Goal: Task Accomplishment & Management: Use online tool/utility

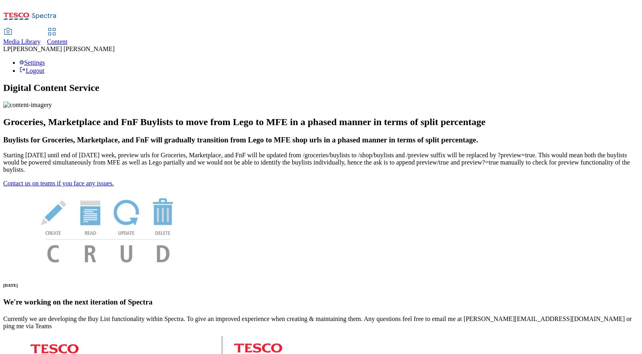
click at [68, 38] on span "Content" at bounding box center [57, 41] width 21 height 7
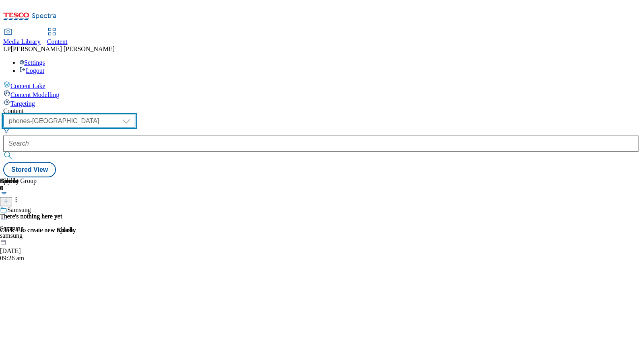
click at [135, 115] on select "dotcom-cz dotcom-hu dotcom-sk fnf-uk ghs-roi ghs-uk group-comms ighs-cz ighs-hu…" at bounding box center [69, 121] width 132 height 13
select select "ghs-[GEOGRAPHIC_DATA]"
click at [105, 115] on select "dotcom-cz dotcom-hu dotcom-sk fnf-uk ghs-roi ghs-uk group-comms ighs-cz ighs-hu…" at bounding box center [69, 121] width 132 height 13
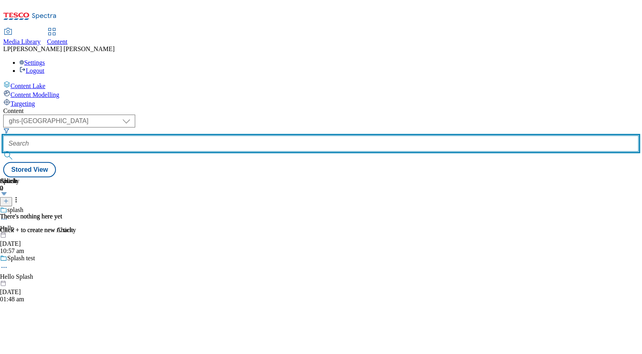
click at [226, 136] on input "text" at bounding box center [321, 144] width 636 height 16
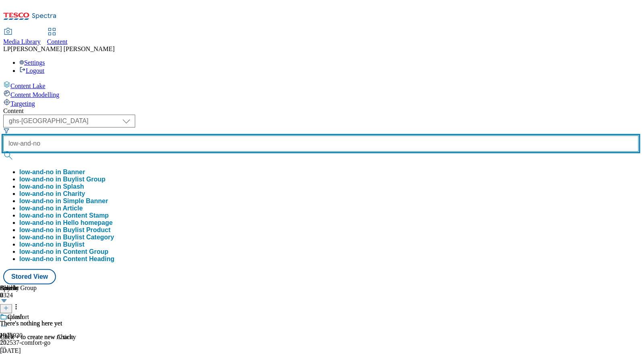
type input "low-and-no"
click at [3, 152] on button "submit" at bounding box center [8, 156] width 11 height 8
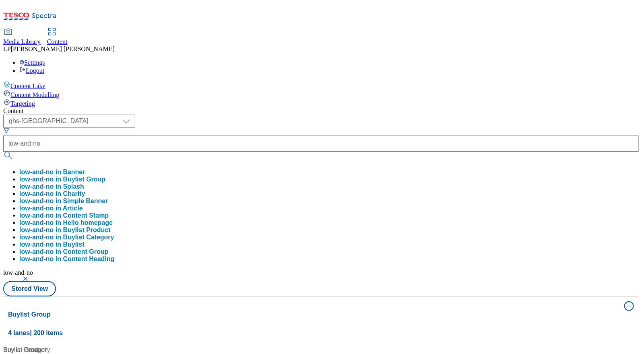
click at [208, 108] on div "Content" at bounding box center [321, 111] width 636 height 7
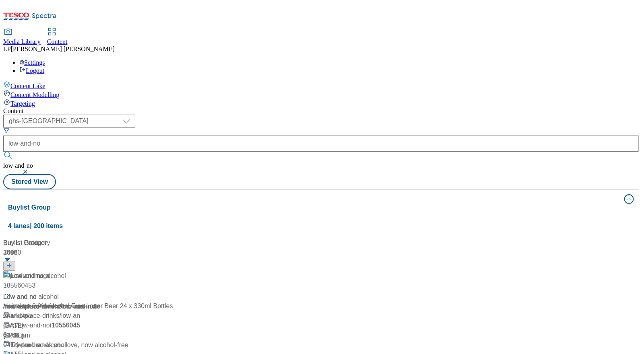
click at [128, 271] on div "Low and no alcohol Low and no alcohol / low-and-no-alcohol 17 Jul 2024 02:46 am" at bounding box center [65, 305] width 125 height 69
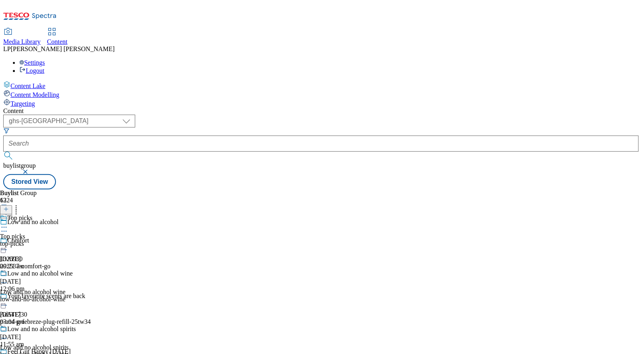
click at [8, 223] on icon at bounding box center [4, 227] width 8 height 8
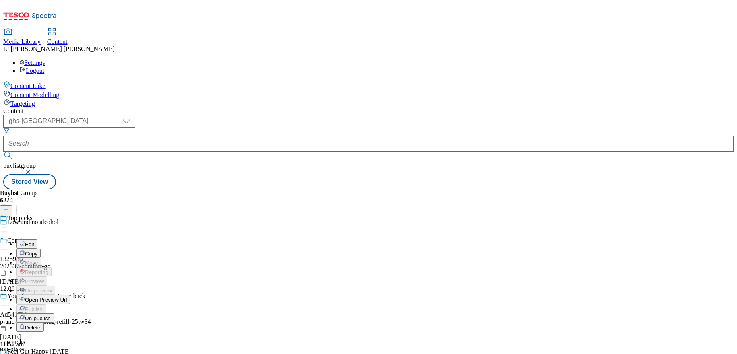
click at [8, 223] on icon at bounding box center [4, 227] width 8 height 8
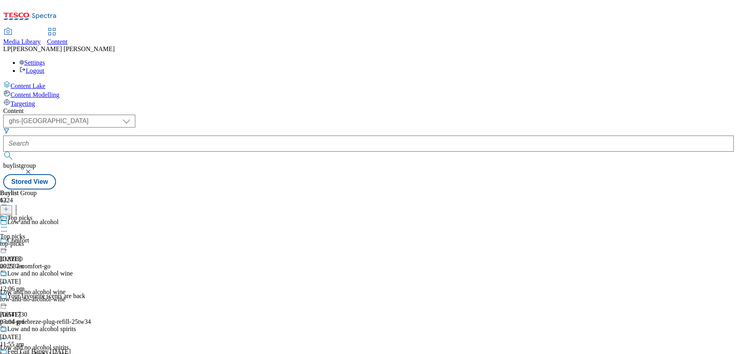
click at [8, 223] on icon at bounding box center [4, 227] width 8 height 8
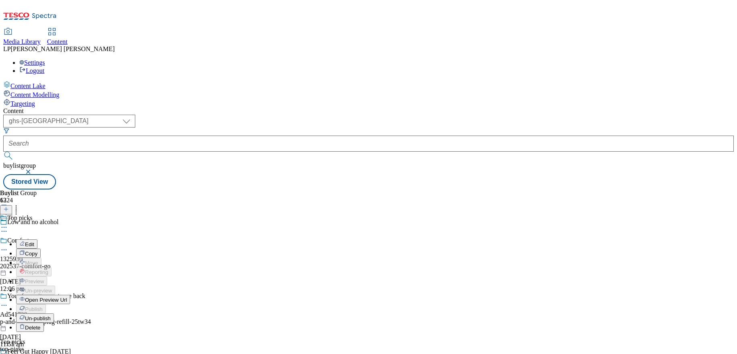
click at [125, 267] on li "Reporting" at bounding box center [70, 271] width 109 height 9
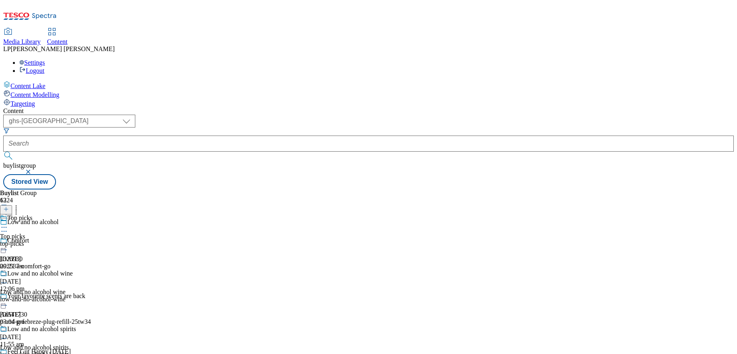
click at [8, 223] on icon at bounding box center [4, 227] width 8 height 8
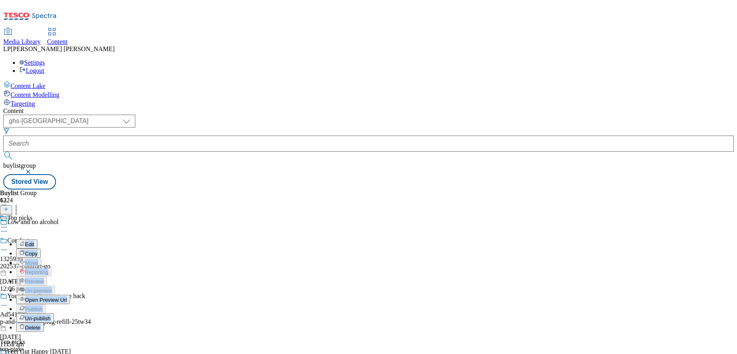
click at [461, 190] on div "Buylist Group 6324 Low and no alcohol Comfort 1325930 202537-comfort-go 23 Sept…" at bounding box center [368, 190] width 730 height 0
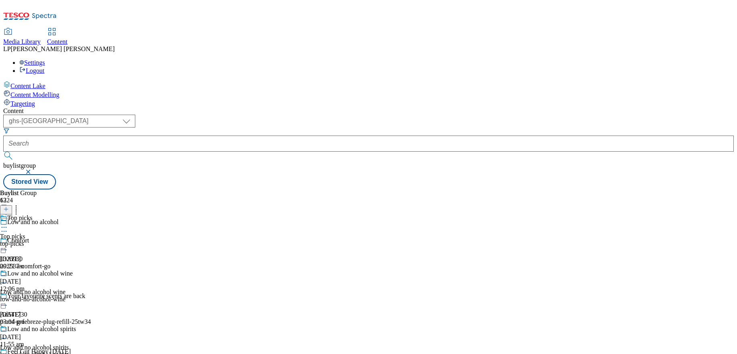
click at [125, 215] on div "Top picks Top picks top-picks 23 Sept 2025 09:21 am" at bounding box center [62, 243] width 125 height 56
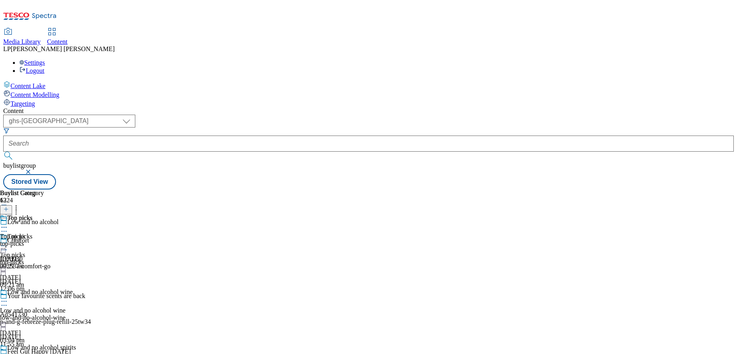
click at [8, 242] on icon at bounding box center [4, 246] width 8 height 8
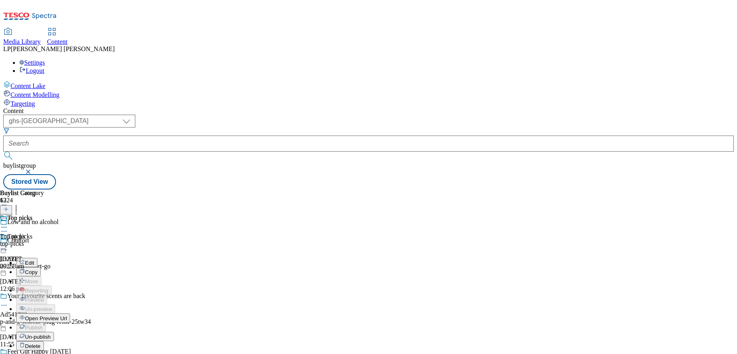
click at [67, 316] on span "Open Preview Url" at bounding box center [46, 319] width 42 height 6
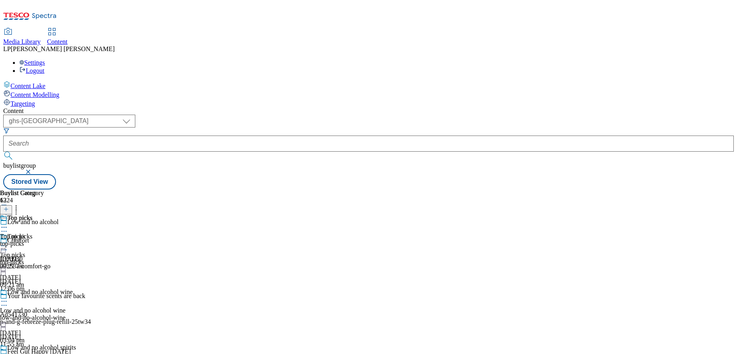
click at [8, 242] on icon at bounding box center [4, 246] width 8 height 8
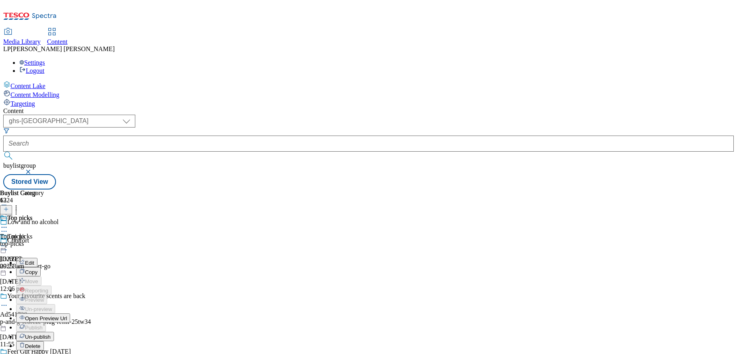
click at [51, 334] on span "Un-publish" at bounding box center [38, 337] width 26 height 6
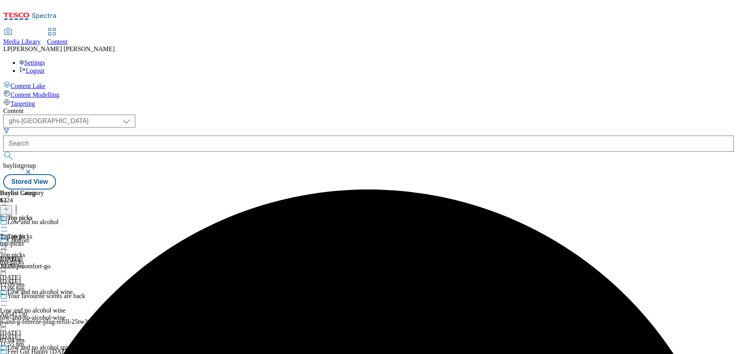
click at [8, 242] on icon at bounding box center [4, 246] width 8 height 8
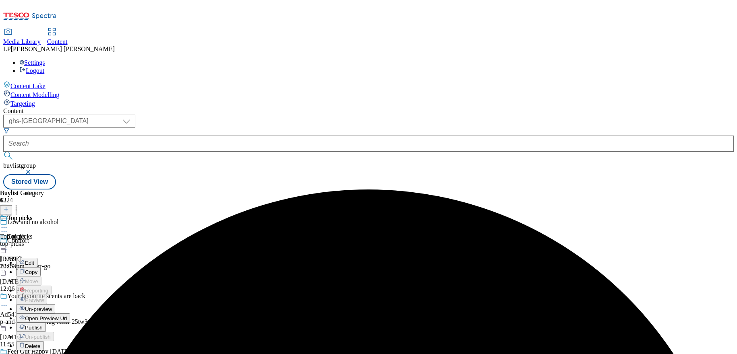
click at [43, 325] on span "Publish" at bounding box center [34, 328] width 18 height 6
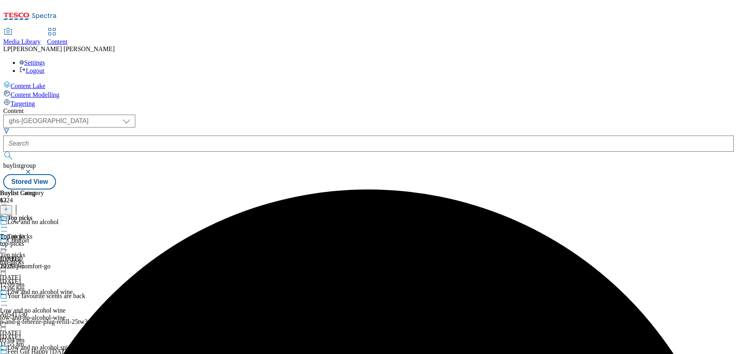
click at [8, 298] on icon at bounding box center [4, 302] width 8 height 8
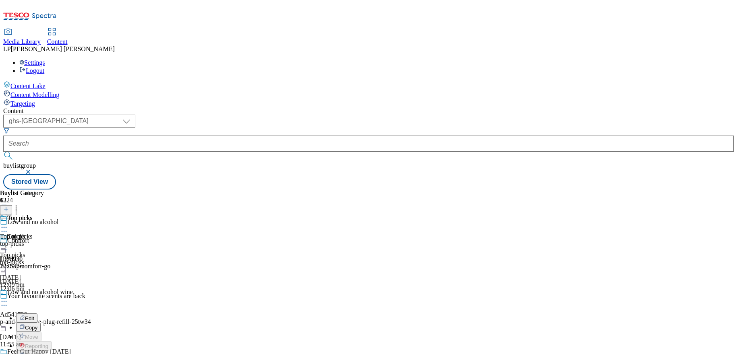
click at [8, 298] on icon at bounding box center [4, 302] width 8 height 8
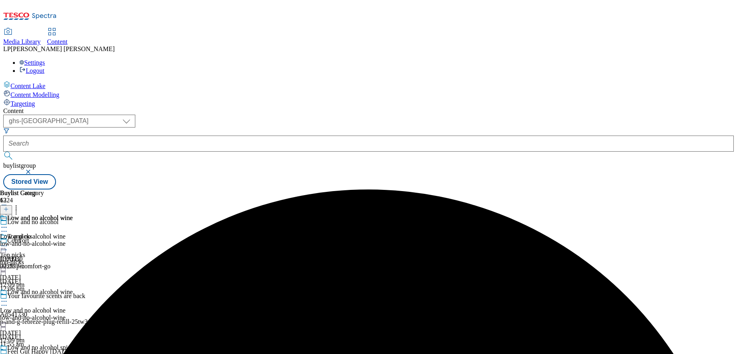
scroll to position [50, 0]
click at [8, 353] on icon at bounding box center [4, 357] width 8 height 8
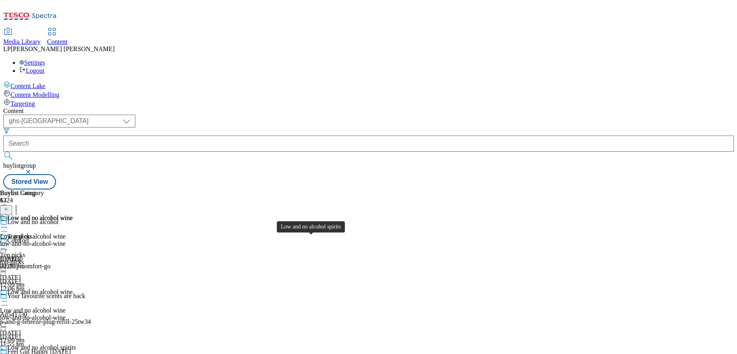
click at [76, 344] on div "Low and no alcohol spirits" at bounding box center [41, 347] width 69 height 7
click at [8, 353] on icon at bounding box center [4, 357] width 8 height 8
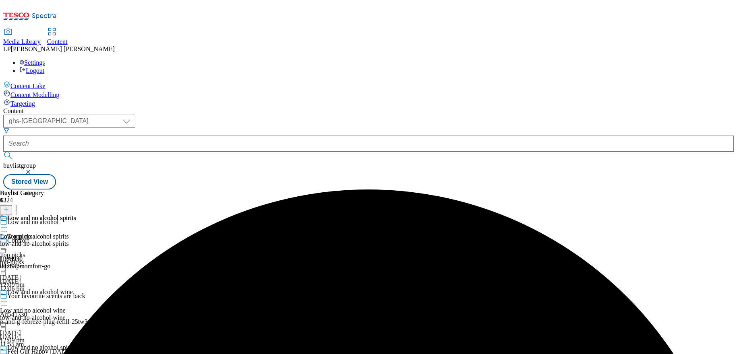
scroll to position [48, 0]
click at [125, 314] on div "low-and-no-alcohol-wine" at bounding box center [62, 317] width 125 height 7
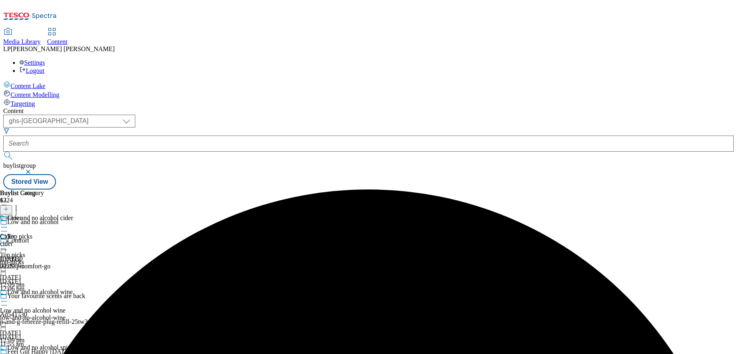
scroll to position [190, 0]
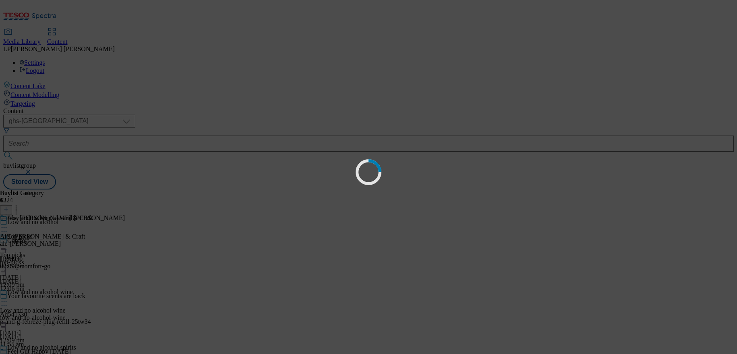
scroll to position [0, 0]
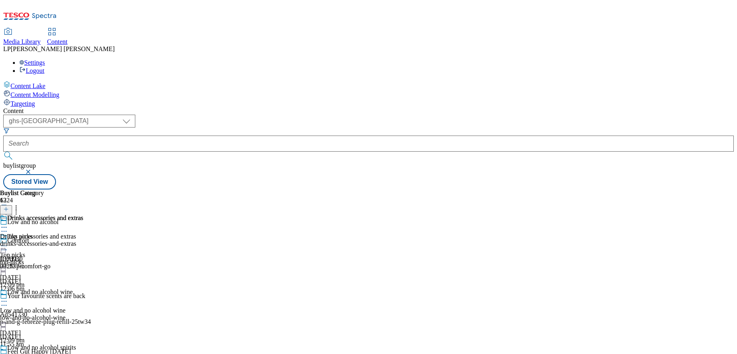
scroll to position [430, 0]
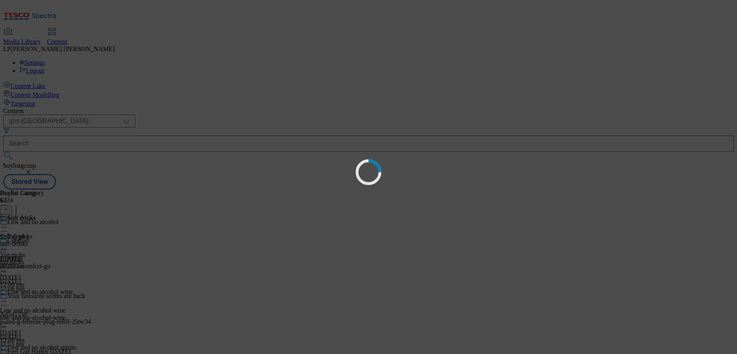
scroll to position [0, 0]
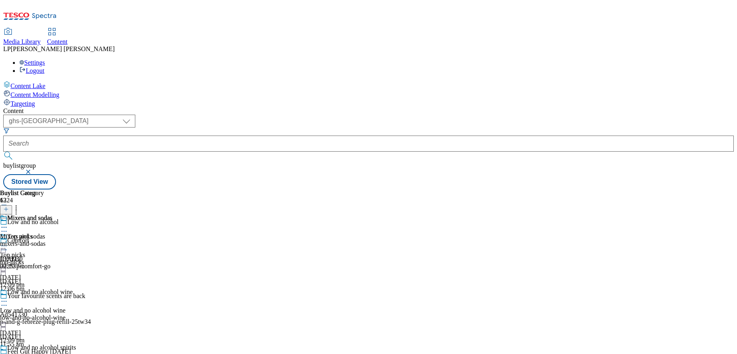
scroll to position [554, 0]
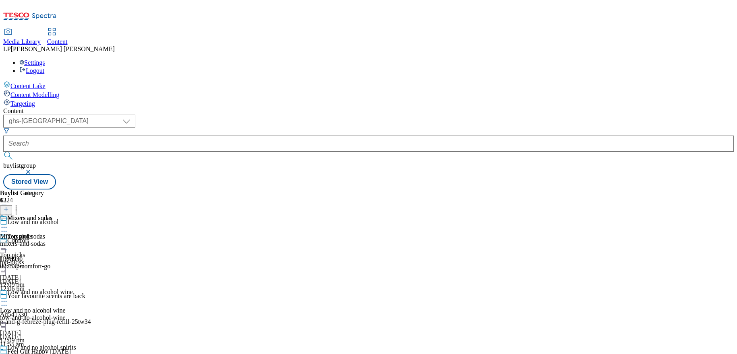
scroll to position [0, 0]
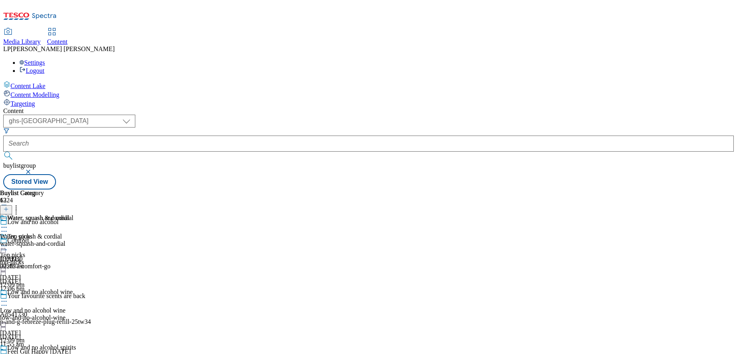
scroll to position [717, 0]
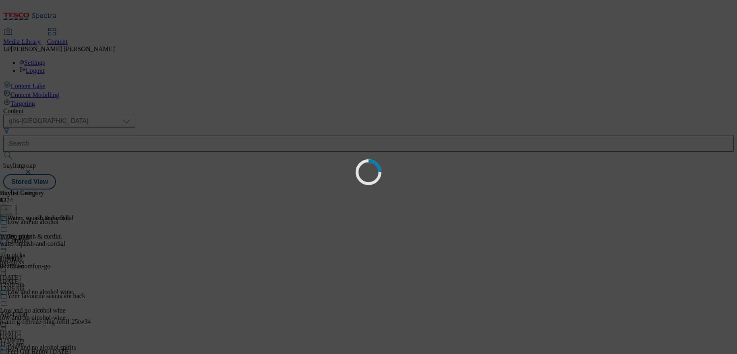
scroll to position [0, 0]
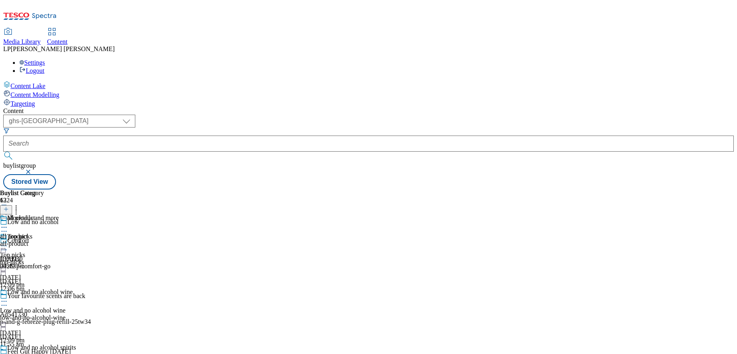
scroll to position [755, 0]
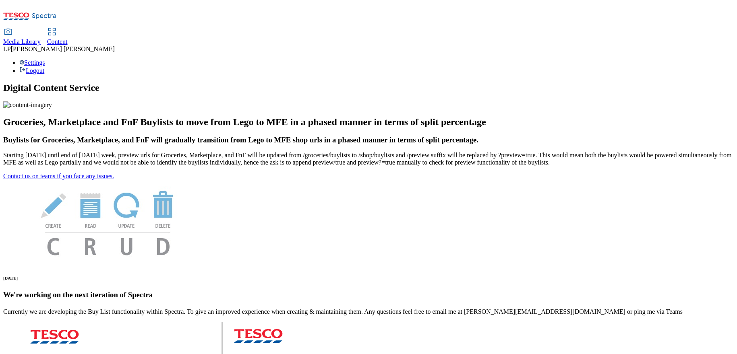
click at [68, 38] on span "Content" at bounding box center [57, 41] width 21 height 7
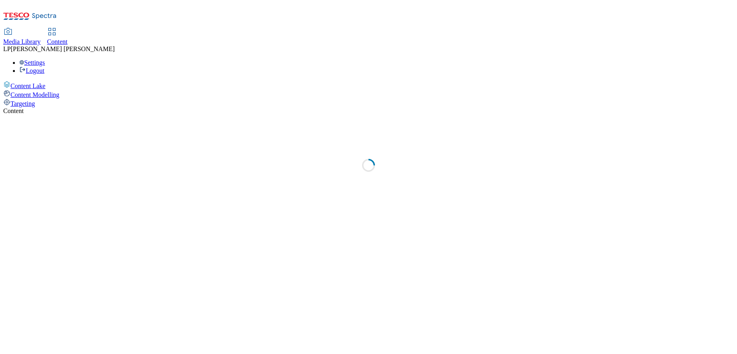
select select "phones-uk"
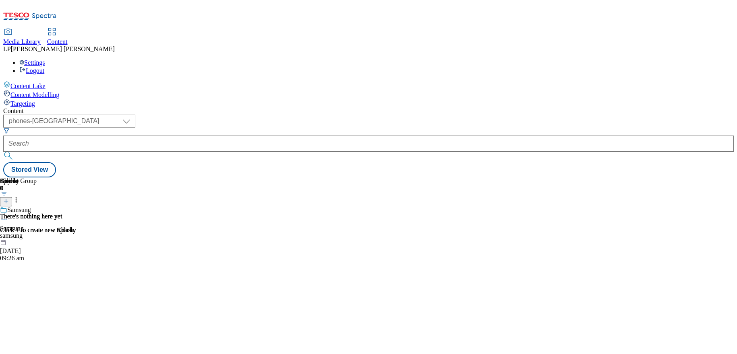
click at [35, 100] on span "Targeting" at bounding box center [22, 103] width 25 height 7
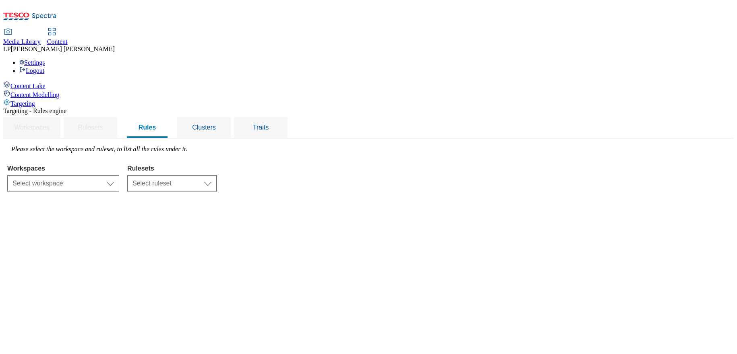
click at [50, 91] on span "Content Modelling" at bounding box center [34, 94] width 49 height 7
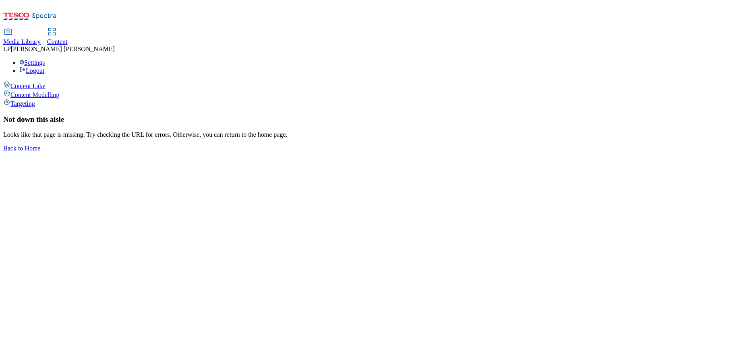
click at [35, 100] on span "Targeting" at bounding box center [22, 103] width 25 height 7
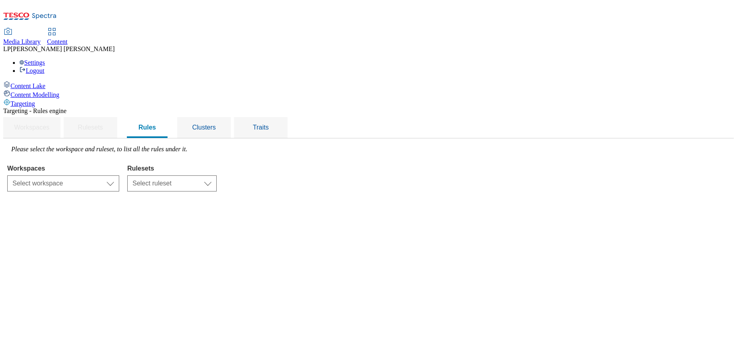
click at [45, 83] on span "Content Lake" at bounding box center [27, 86] width 35 height 7
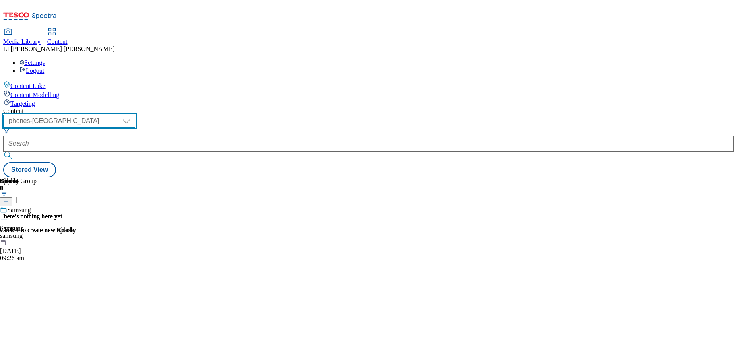
click at [135, 115] on select "dotcom-cz dotcom-hu dotcom-sk fnf-uk ghs-roi ghs-uk group-comms ighs-cz ighs-hu…" at bounding box center [69, 121] width 132 height 13
select select "ghs-roi"
click at [105, 115] on select "dotcom-cz dotcom-hu dotcom-sk fnf-uk ghs-roi ghs-uk group-comms ighs-cz ighs-hu…" at bounding box center [69, 121] width 132 height 13
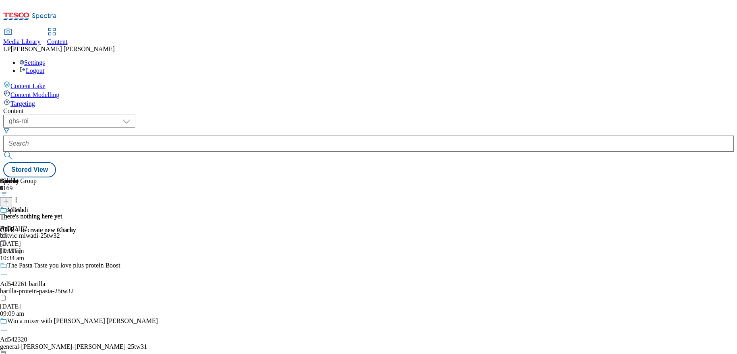
click at [8, 215] on icon at bounding box center [4, 219] width 8 height 8
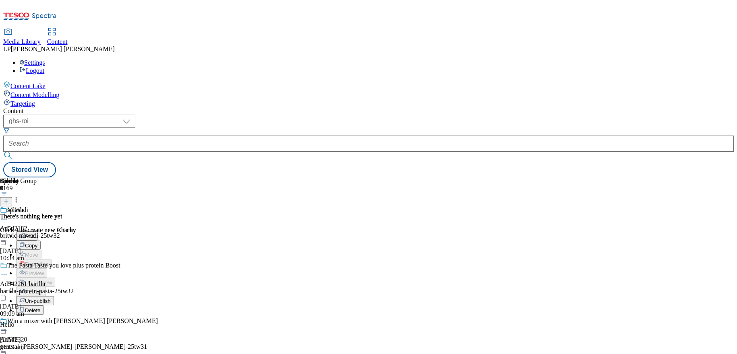
click at [37, 232] on button "Edit" at bounding box center [26, 236] width 21 height 9
select select "Spring"
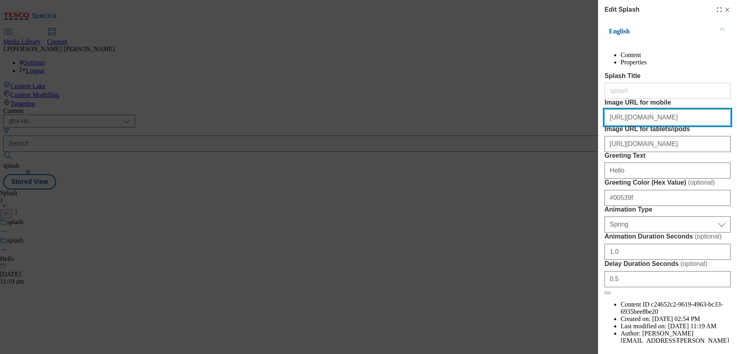
click at [644, 126] on input "https://digitalcontent.api.tesco.com/v2/media/ghs-roi/93ac203e-6095-4215-aa1a-d…" at bounding box center [667, 118] width 126 height 16
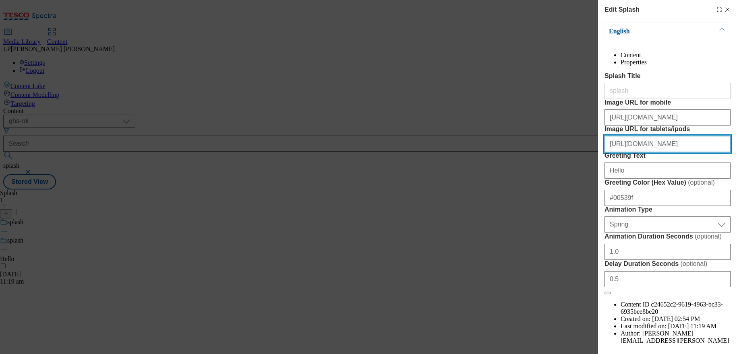
click at [651, 152] on input "https://digitalcontent.api.tesco.com/v2/media/ghs-roi/088c3adb-77fd-429a-9a2c-c…" at bounding box center [667, 144] width 126 height 16
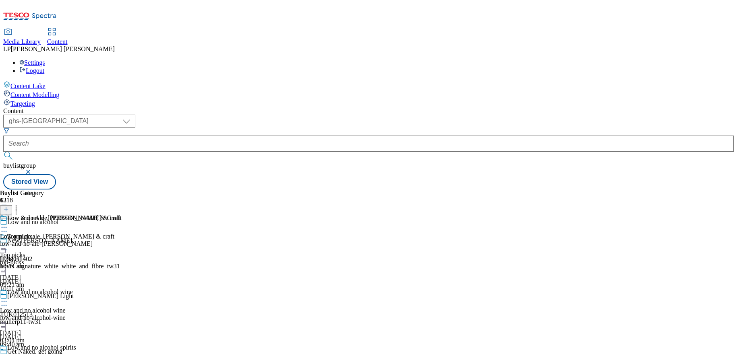
select select "ghs-[GEOGRAPHIC_DATA]"
